Goal: Find specific fact: Find specific fact

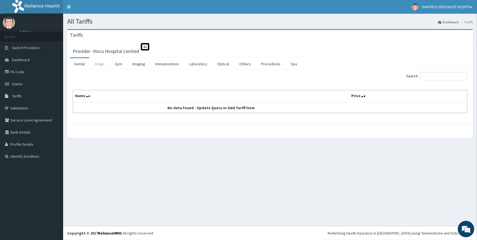
click at [95, 62] on link "Drugs" at bounding box center [100, 64] width 18 height 12
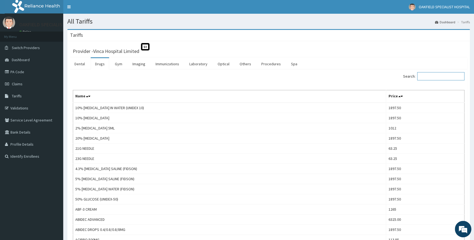
click at [425, 78] on input "Search:" at bounding box center [440, 76] width 47 height 8
paste input "[MEDICAL_DATA]"
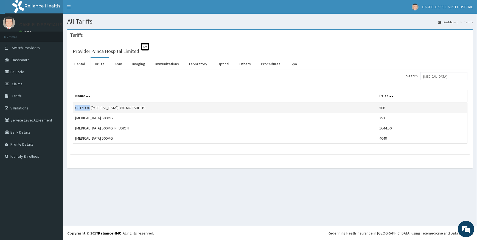
drag, startPoint x: 76, startPoint y: 107, endPoint x: 89, endPoint y: 104, distance: 13.1
click at [89, 104] on td "GETZLOX ([MEDICAL_DATA]) 750 MG TABLETS" at bounding box center [225, 108] width 304 height 10
copy td "GETZLOX"
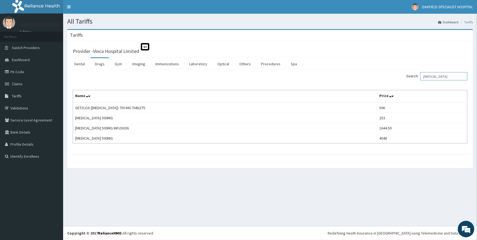
drag, startPoint x: 449, startPoint y: 75, endPoint x: 387, endPoint y: 81, distance: 61.9
click at [400, 82] on div "Search: [MEDICAL_DATA]" at bounding box center [370, 77] width 193 height 10
paste input "klovinal [MEDICAL_DATA]"
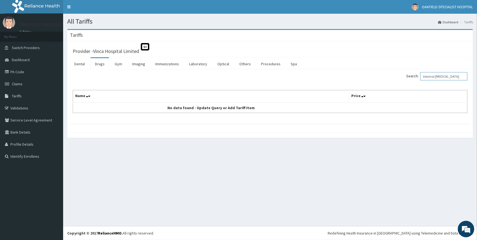
drag, startPoint x: 439, startPoint y: 77, endPoint x: 423, endPoint y: 79, distance: 16.3
click at [423, 79] on label "Search: klovinal [MEDICAL_DATA]" at bounding box center [436, 76] width 61 height 8
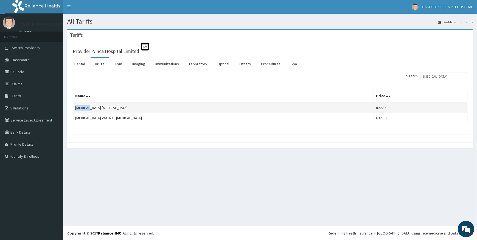
drag, startPoint x: 75, startPoint y: 106, endPoint x: 92, endPoint y: 105, distance: 16.8
click at [92, 106] on td "[MEDICAL_DATA] [MEDICAL_DATA]" at bounding box center [223, 108] width 301 height 10
copy td "[MEDICAL_DATA]"
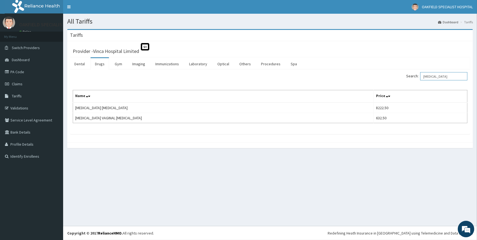
drag, startPoint x: 440, startPoint y: 78, endPoint x: 415, endPoint y: 78, distance: 24.7
click at [415, 78] on label "Search: [MEDICAL_DATA]" at bounding box center [436, 76] width 61 height 8
paste input "[MEDICAL_DATA]"
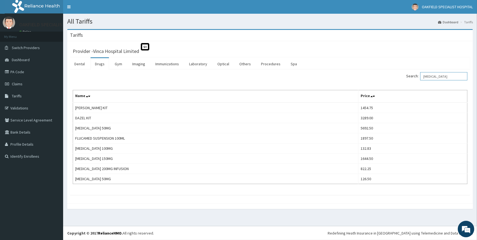
drag, startPoint x: 445, startPoint y: 79, endPoint x: 356, endPoint y: 76, distance: 89.3
click at [371, 78] on div "Search: [MEDICAL_DATA]" at bounding box center [370, 77] width 193 height 10
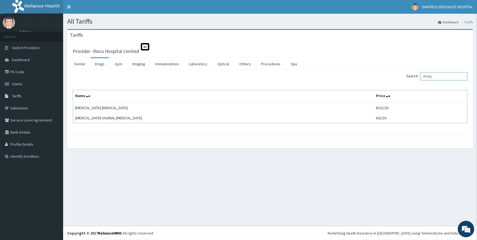
type input "PESSA"
